Goal: Information Seeking & Learning: Learn about a topic

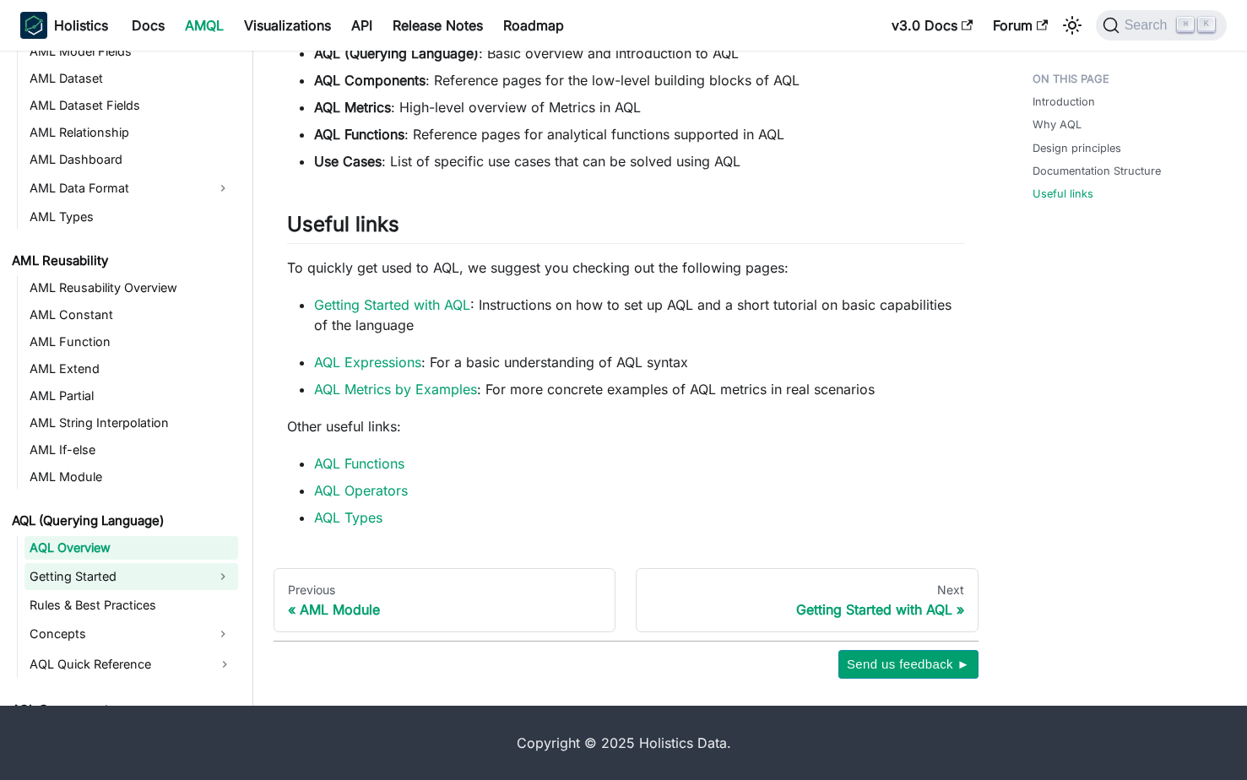
scroll to position [420, 0]
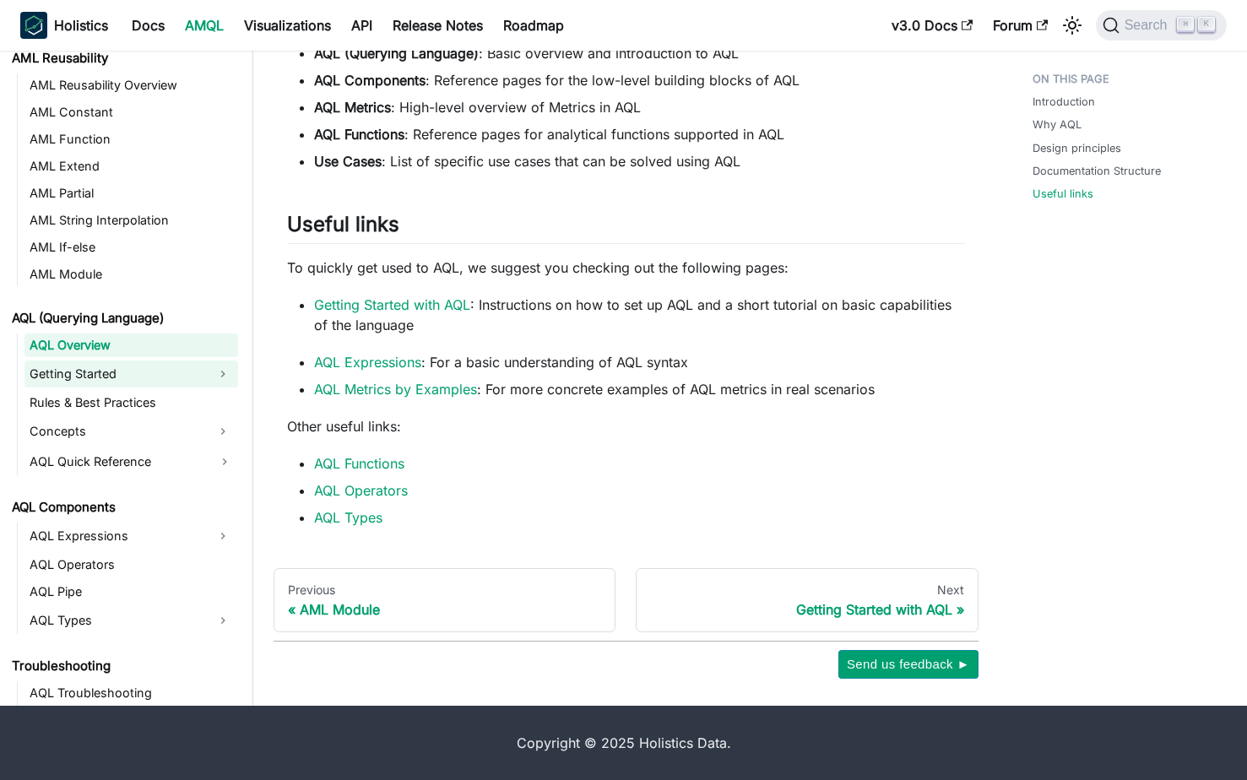
click at [182, 375] on link "Getting Started" at bounding box center [115, 374] width 183 height 27
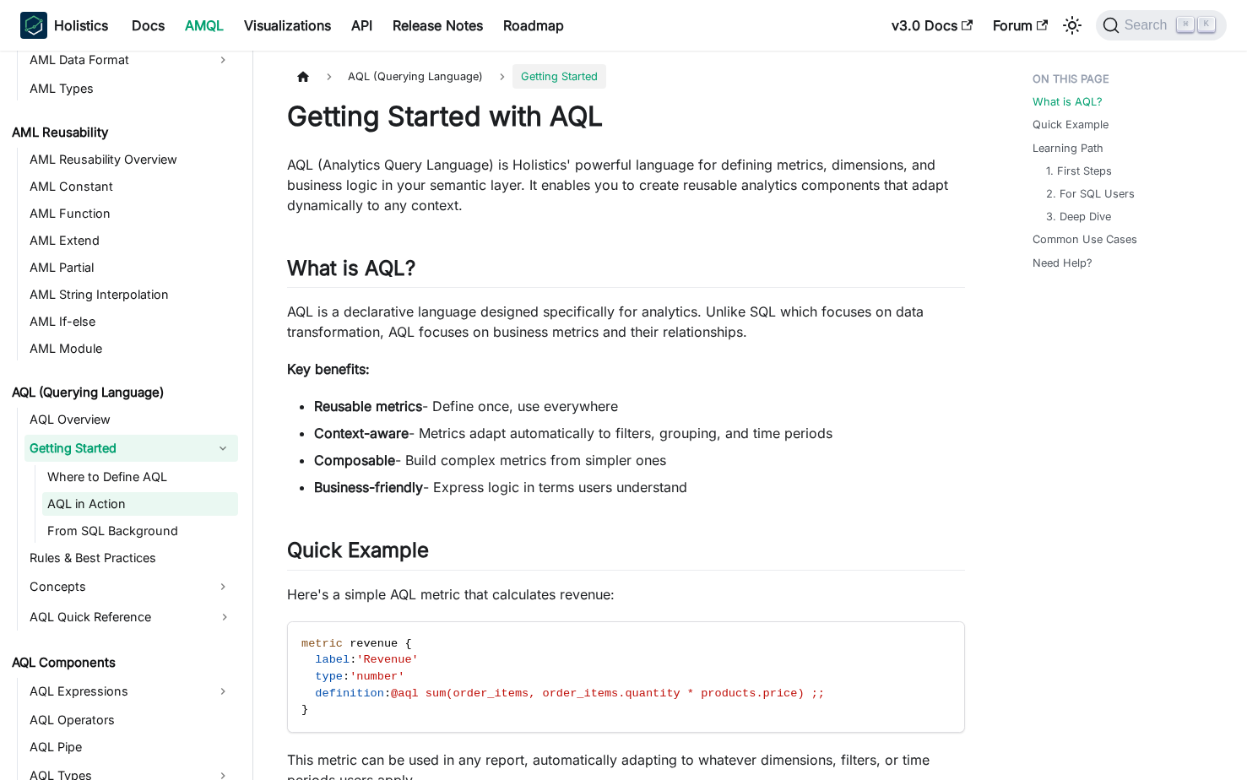
click at [144, 503] on link "AQL in Action" at bounding box center [140, 504] width 196 height 24
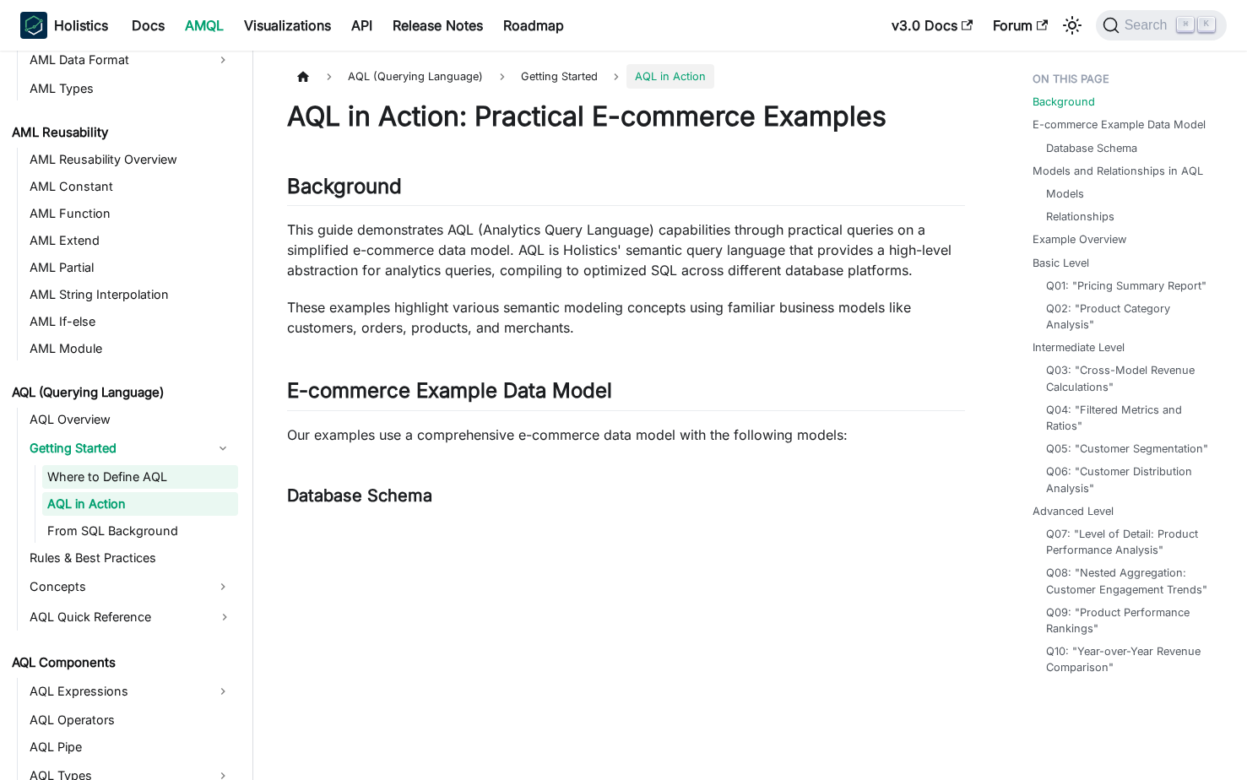
click at [171, 478] on link "Where to Define AQL" at bounding box center [140, 477] width 196 height 24
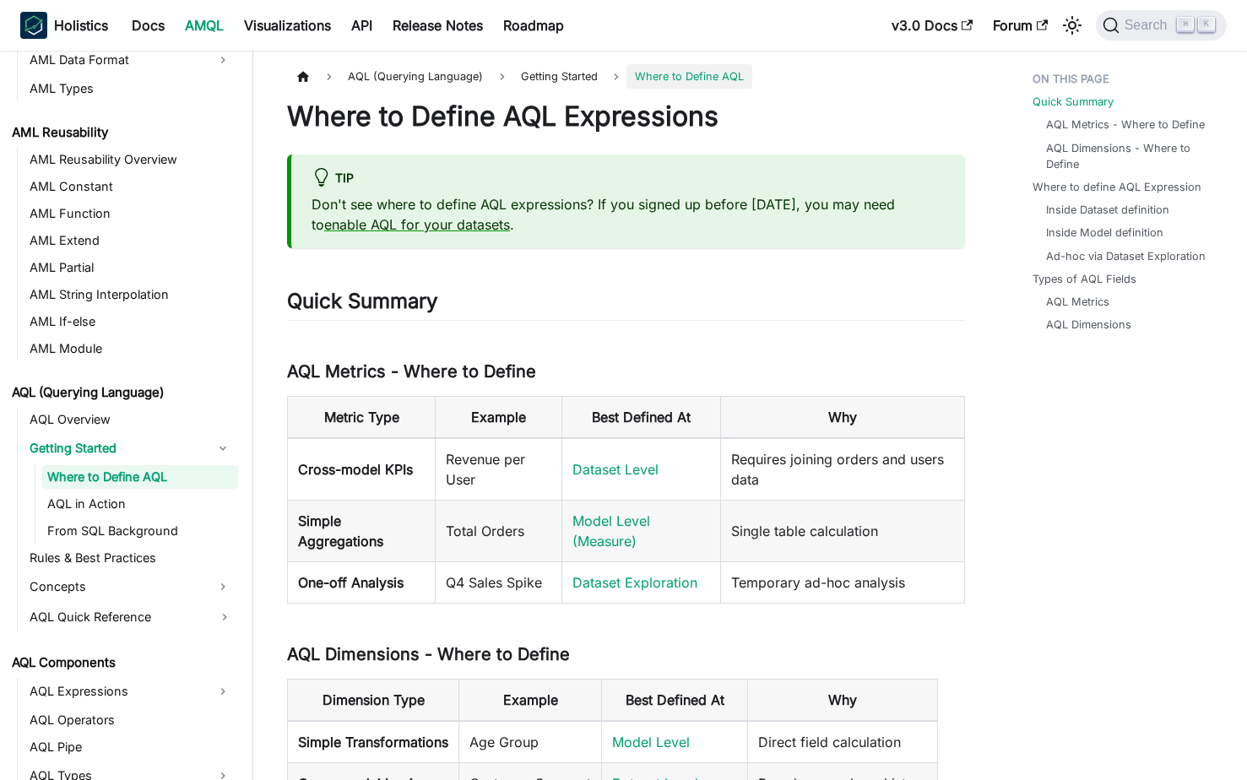
click at [141, 488] on link "Where to Define AQL" at bounding box center [140, 477] width 196 height 24
click at [137, 499] on link "AQL in Action" at bounding box center [140, 504] width 196 height 24
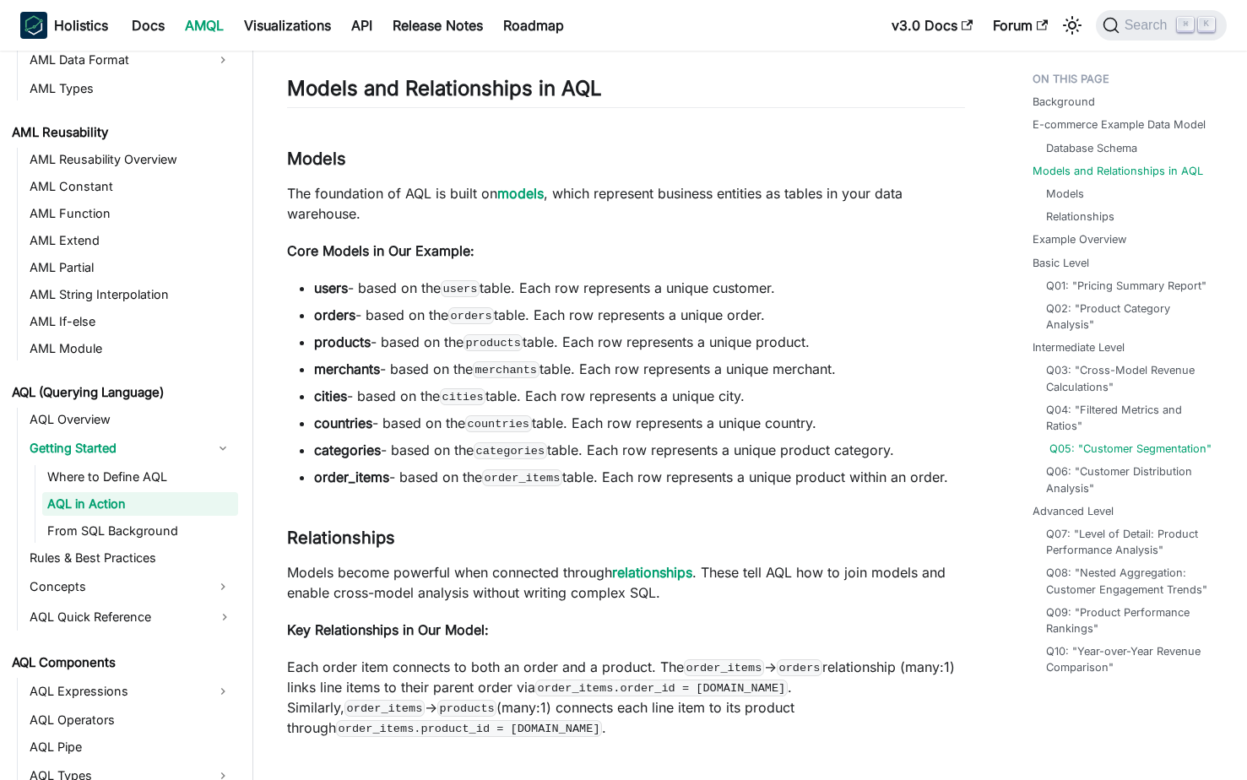
click at [1160, 451] on link "Q05: "Customer Segmentation"" at bounding box center [1131, 449] width 162 height 16
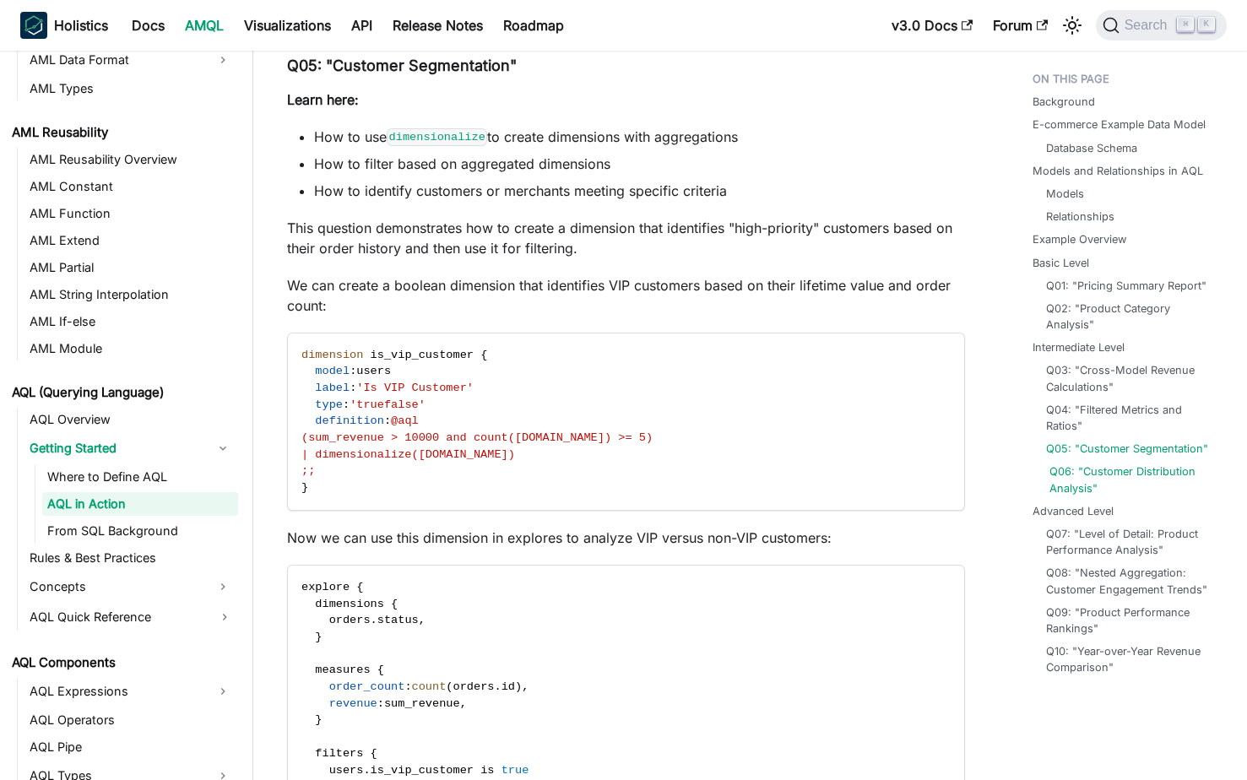
click at [1144, 477] on link "Q06: "Customer Distribution Analysis"" at bounding box center [1133, 480] width 167 height 32
